Goal: Task Accomplishment & Management: Complete application form

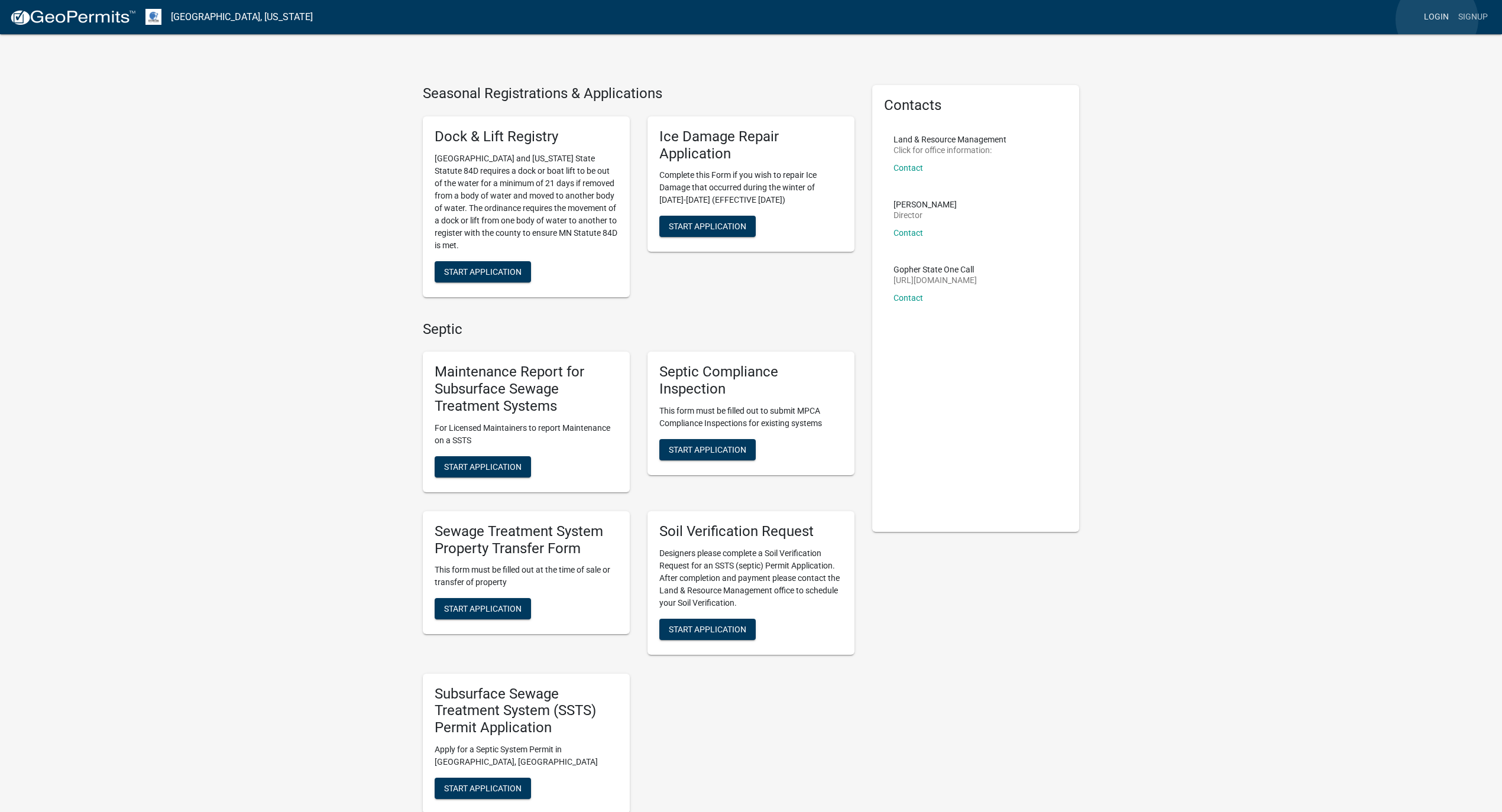
click at [1437, 19] on link "Login" at bounding box center [1436, 17] width 34 height 23
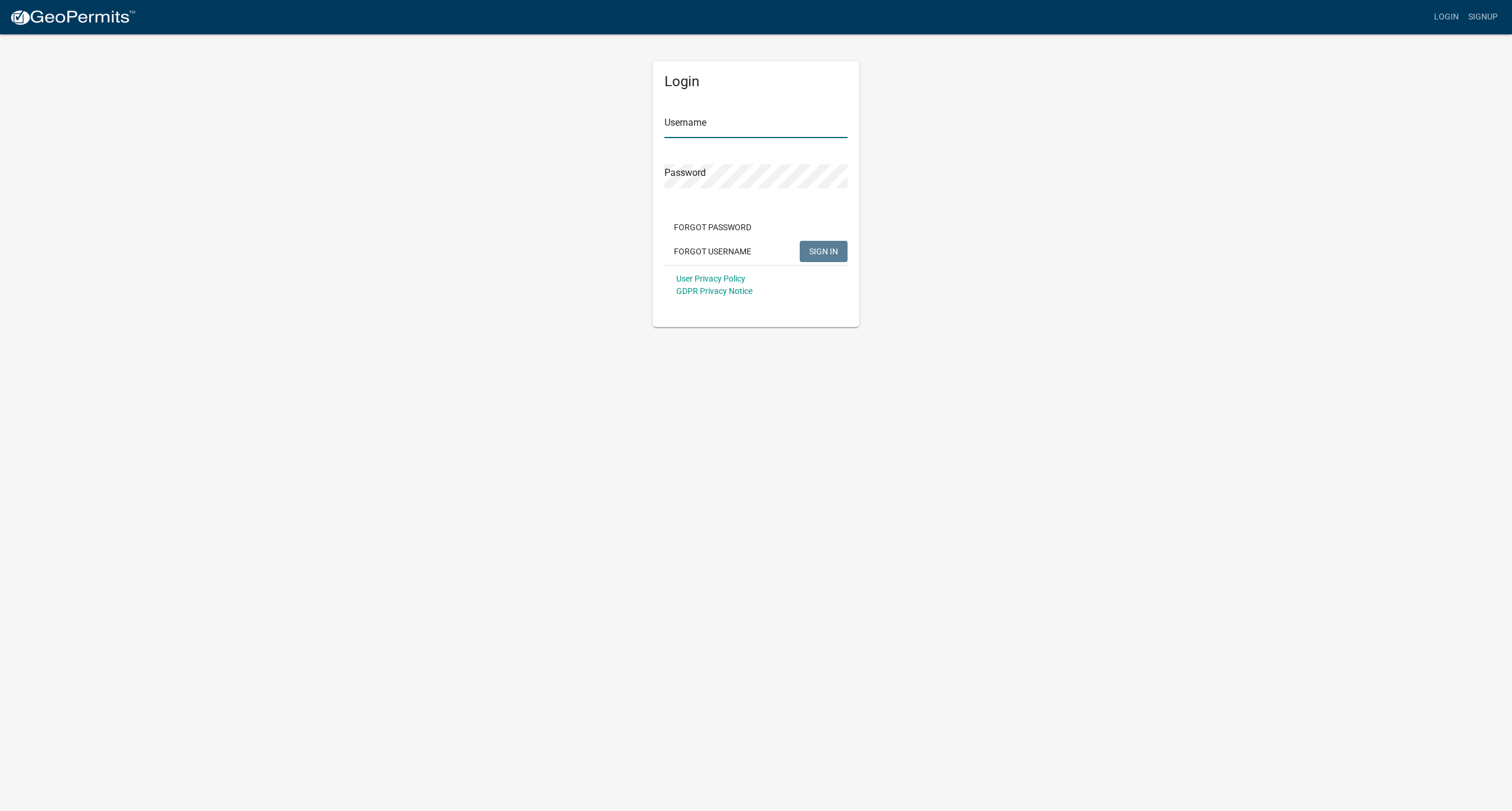
type input "MJevne"
click at [822, 247] on span "SIGN IN" at bounding box center [823, 250] width 29 height 10
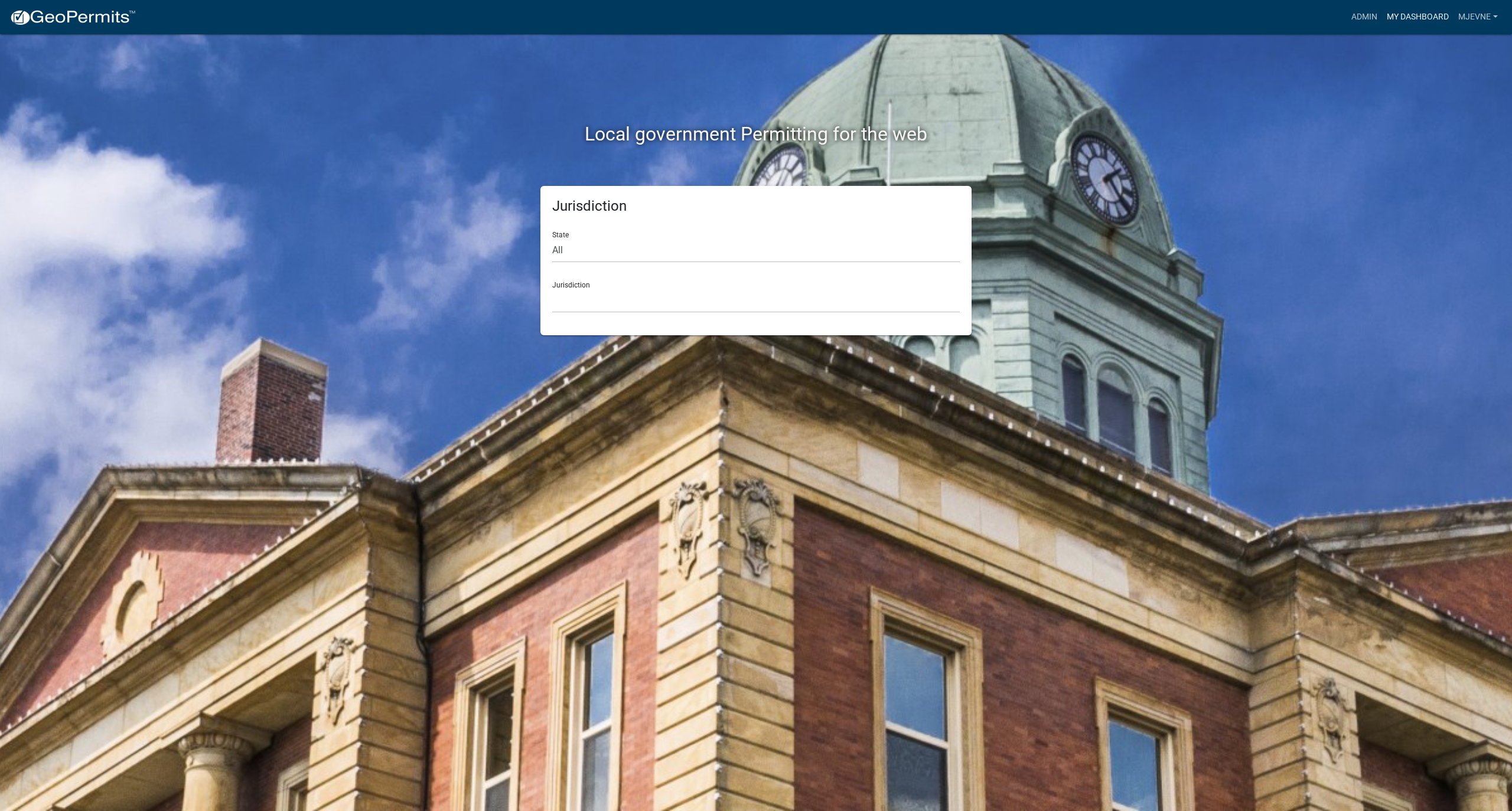
click at [1415, 12] on link "My Dashboard" at bounding box center [1417, 17] width 71 height 23
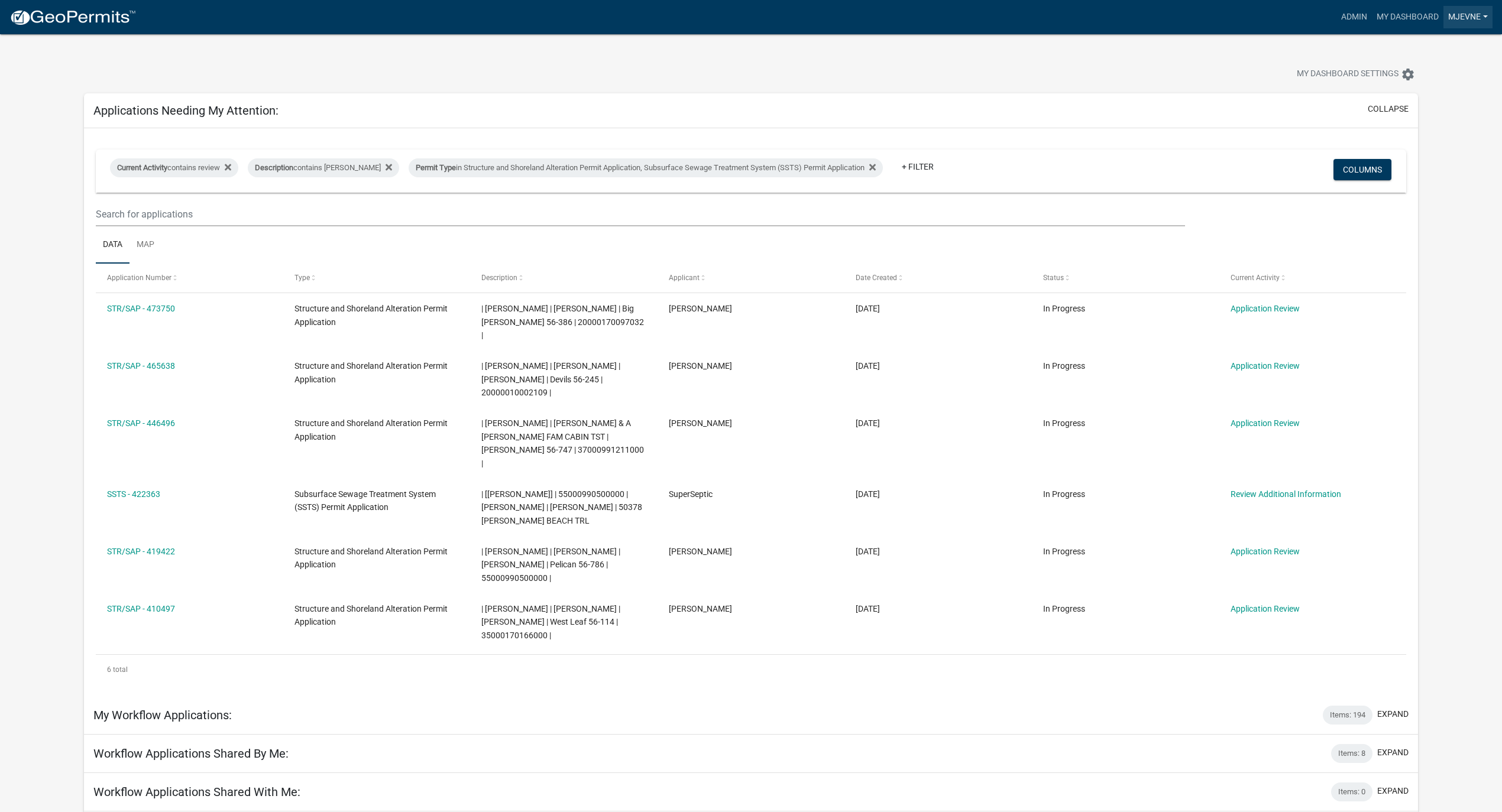
click at [1472, 17] on link "MJevne" at bounding box center [1468, 17] width 49 height 23
click at [1430, 148] on link "Logout" at bounding box center [1442, 144] width 101 height 29
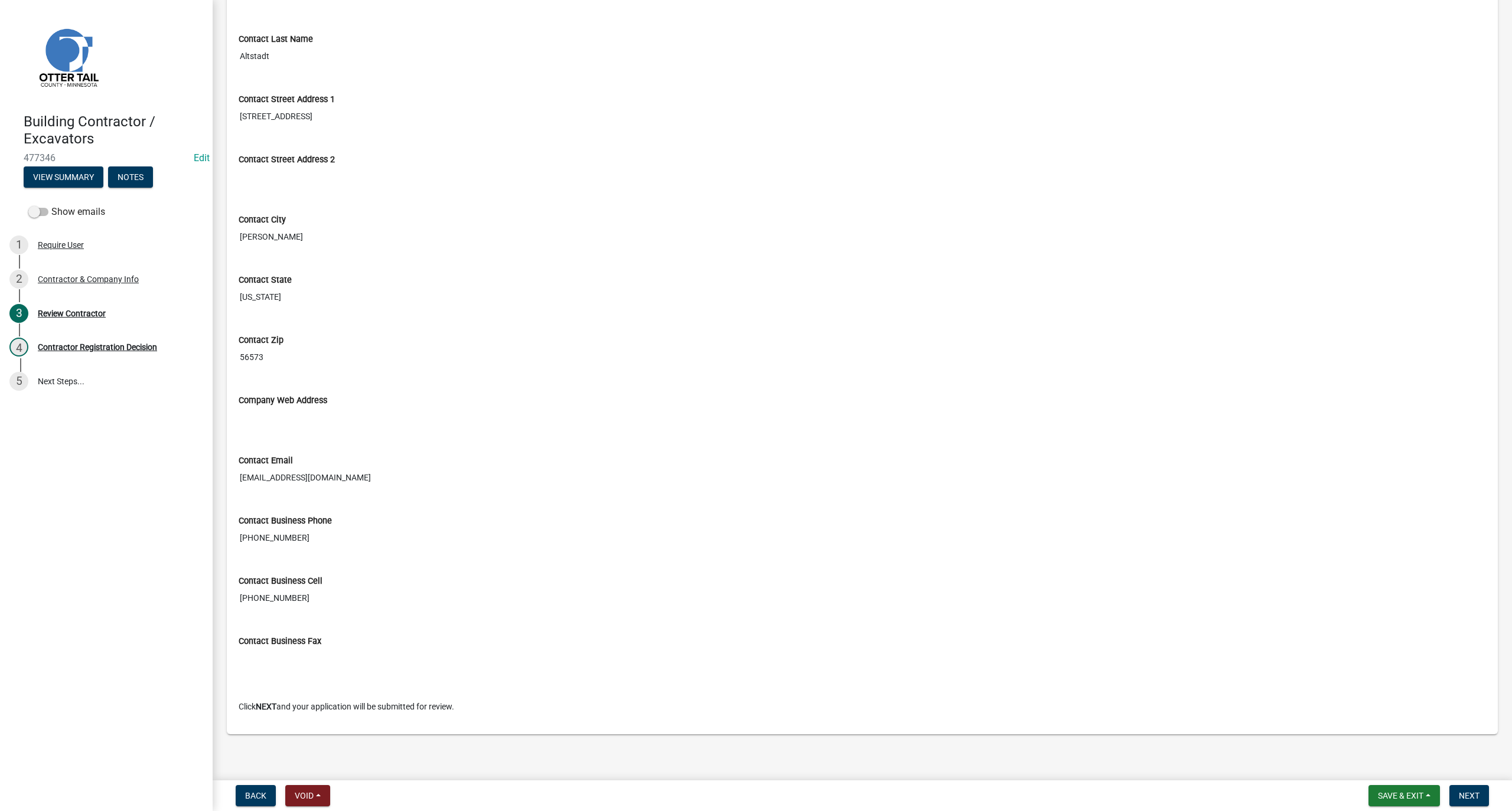
scroll to position [357, 0]
click at [80, 348] on div "Contractor Registration Decision" at bounding box center [97, 347] width 119 height 8
click at [1474, 798] on span "Next" at bounding box center [1469, 795] width 21 height 10
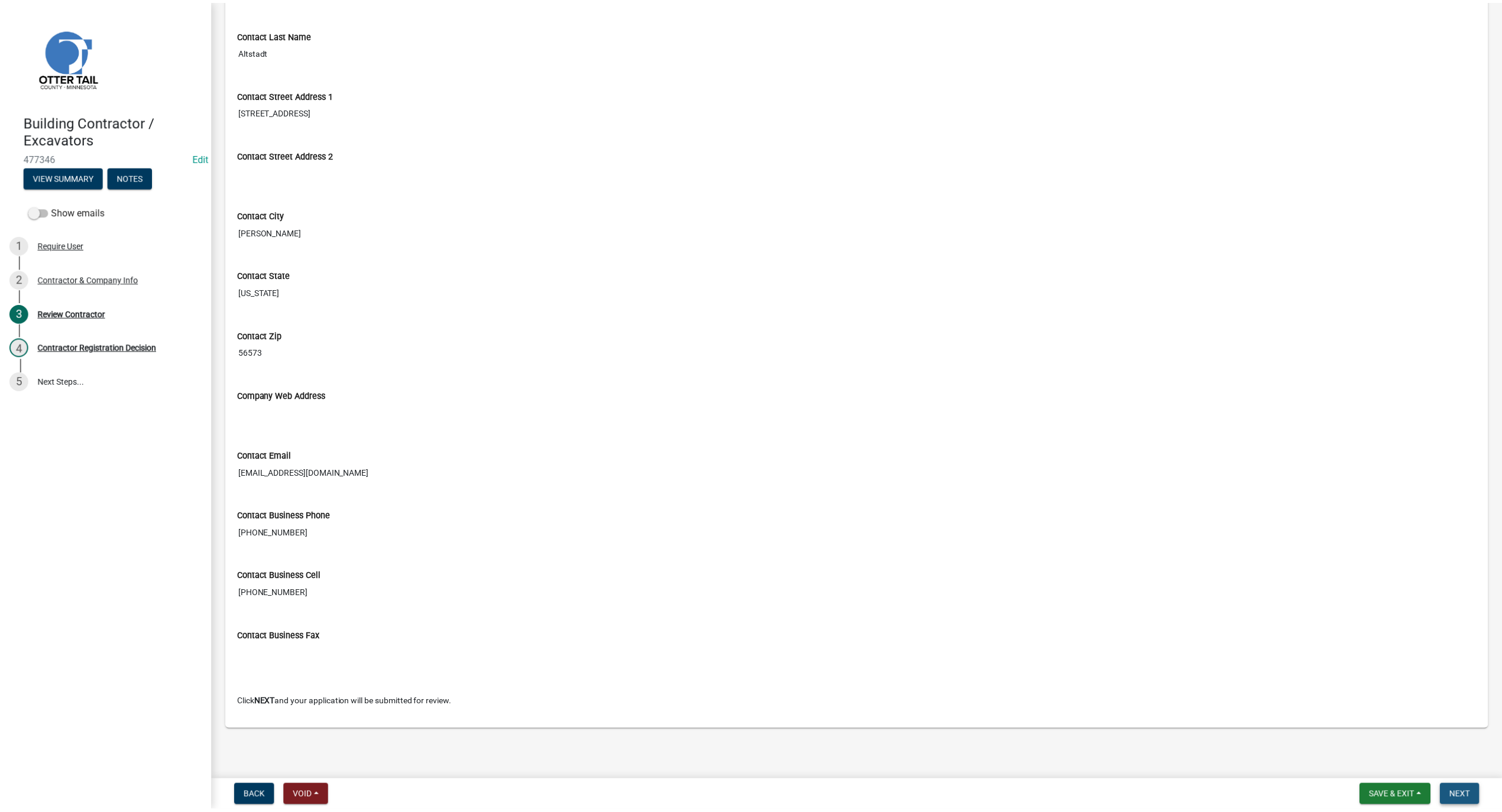
scroll to position [0, 0]
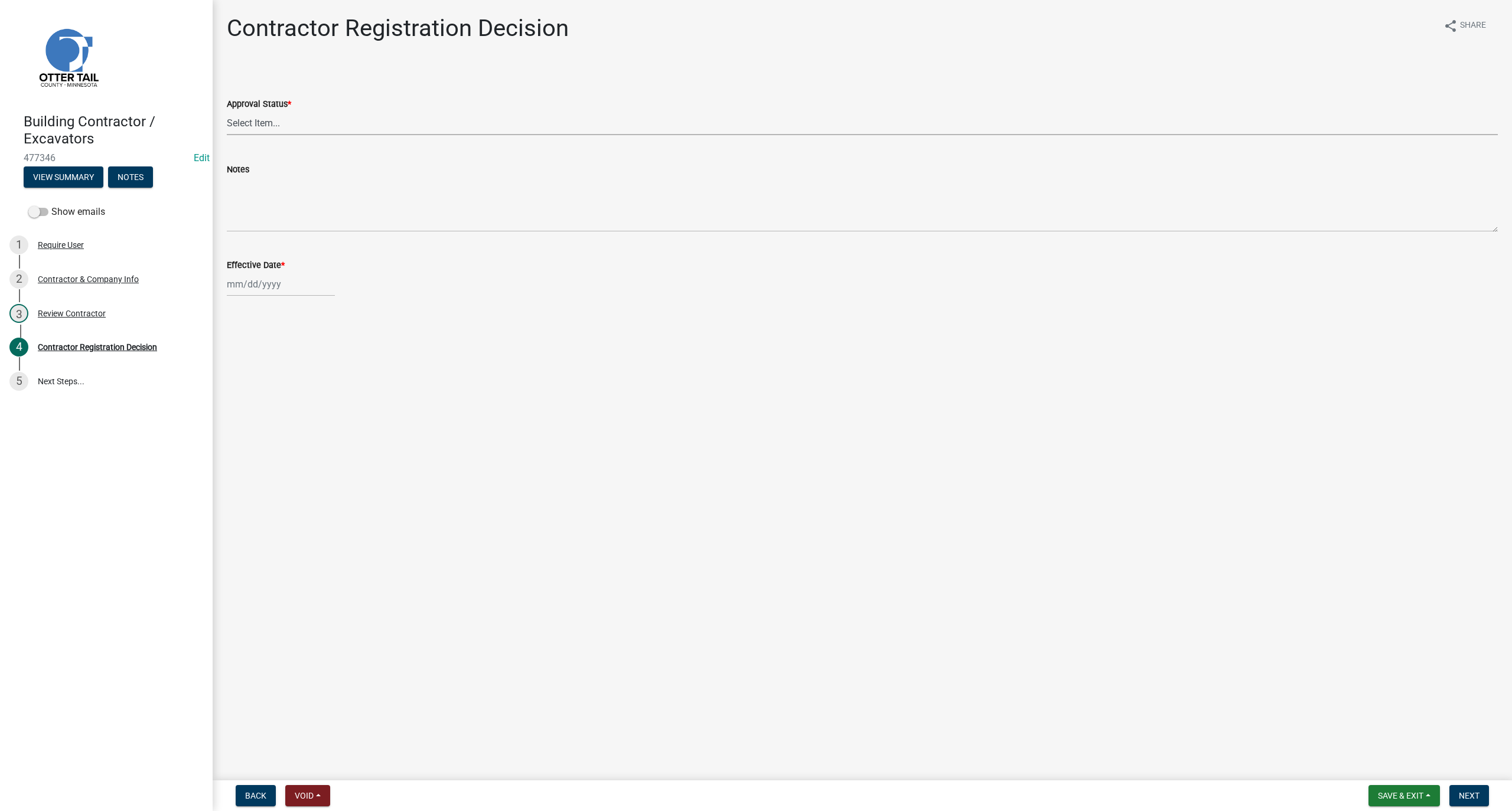
click at [274, 119] on select "Select Item... Approved Denied" at bounding box center [862, 123] width 1271 height 24
click at [226, 111] on select "Select Item... Approved Denied" at bounding box center [862, 123] width 1271 height 24
select select "4b86b809-39dd-4c68-9f3d-fdb3e7050482"
click at [251, 293] on div at bounding box center [280, 284] width 108 height 24
select select "9"
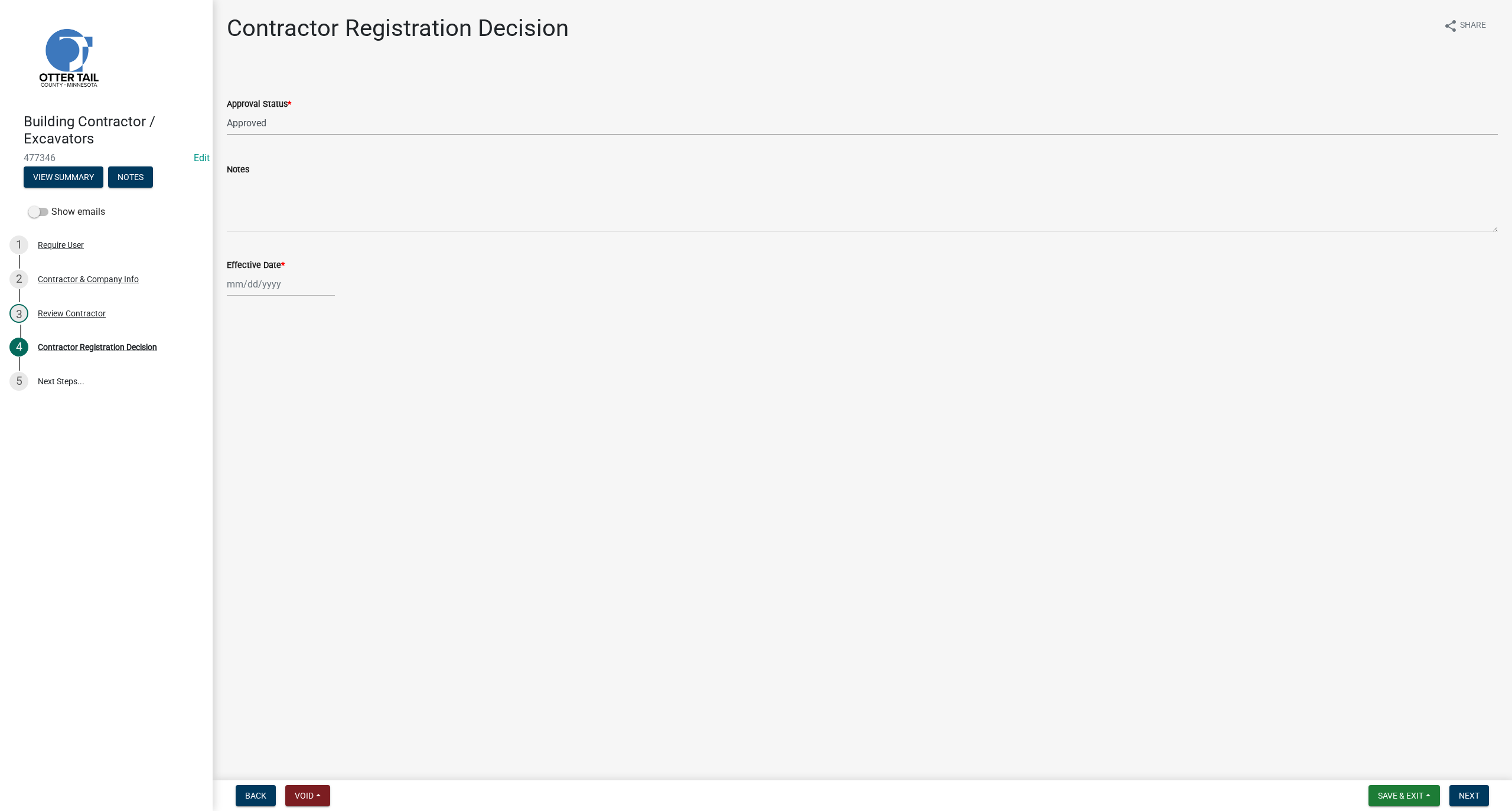
select select "2025"
click at [315, 369] on div "12" at bounding box center [314, 366] width 19 height 19
type input "09/12/2025"
click at [1470, 798] on span "Next" at bounding box center [1469, 795] width 21 height 10
